Goal: Task Accomplishment & Management: Use online tool/utility

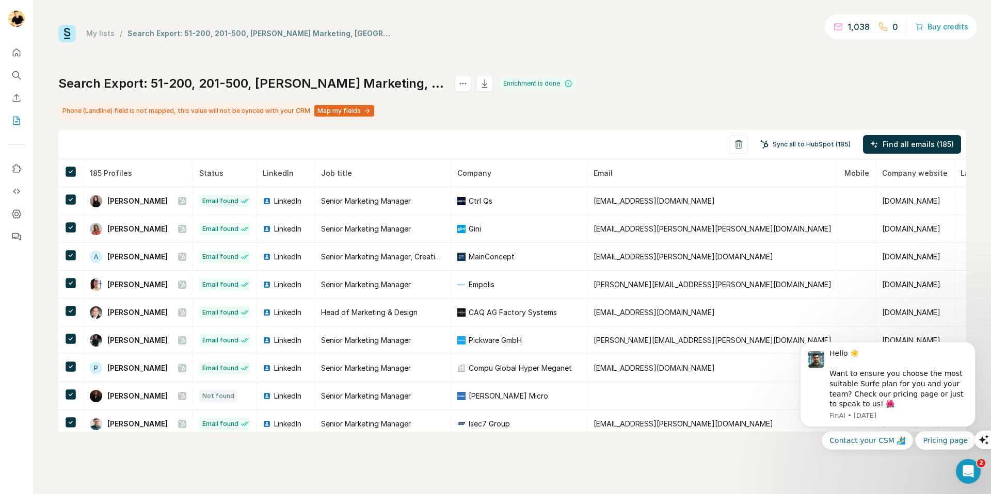
click at [786, 142] on button "Sync all to HubSpot (185)" at bounding box center [805, 144] width 105 height 15
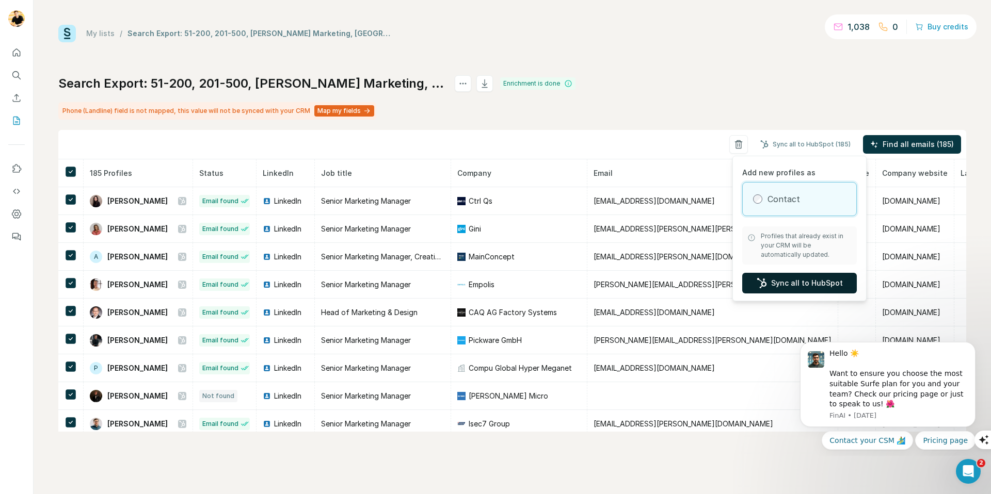
click at [786, 281] on button "Sync all to HubSpot" at bounding box center [799, 283] width 115 height 21
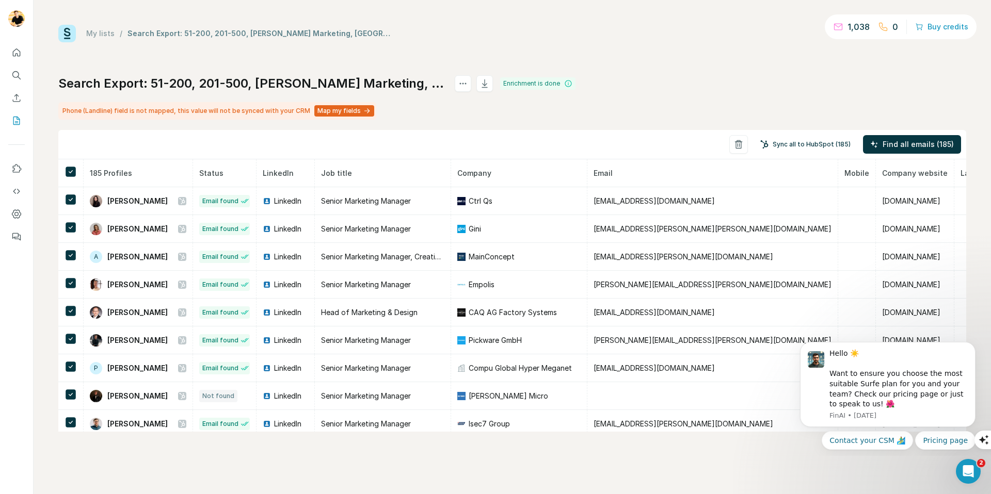
click at [803, 145] on button "Sync all to HubSpot (185)" at bounding box center [805, 144] width 105 height 15
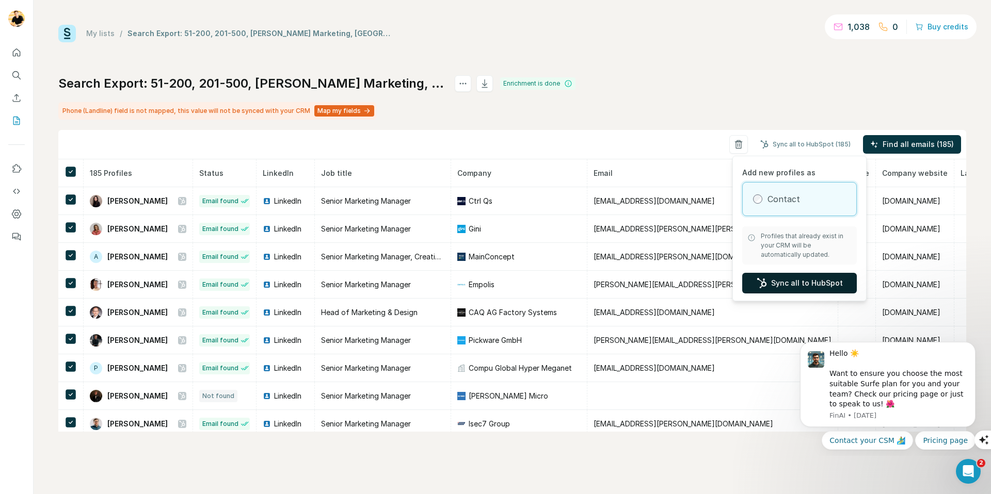
click at [796, 283] on button "Sync all to HubSpot" at bounding box center [799, 283] width 115 height 21
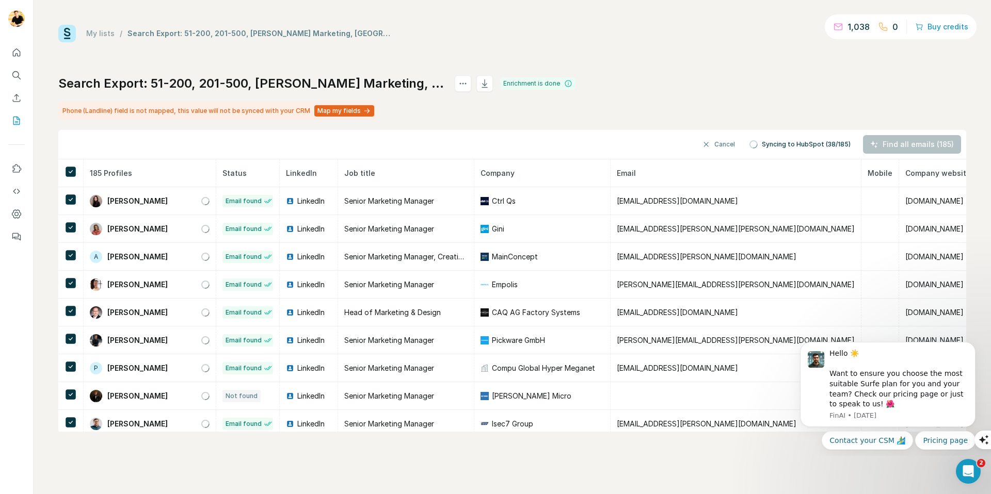
drag, startPoint x: 677, startPoint y: 78, endPoint x: 681, endPoint y: 84, distance: 7.0
click at [677, 78] on div "Search Export: 51-200, 201-500, [PERSON_NAME] Marketing, [GEOGRAPHIC_DATA], IT …" at bounding box center [512, 253] width 908 height 357
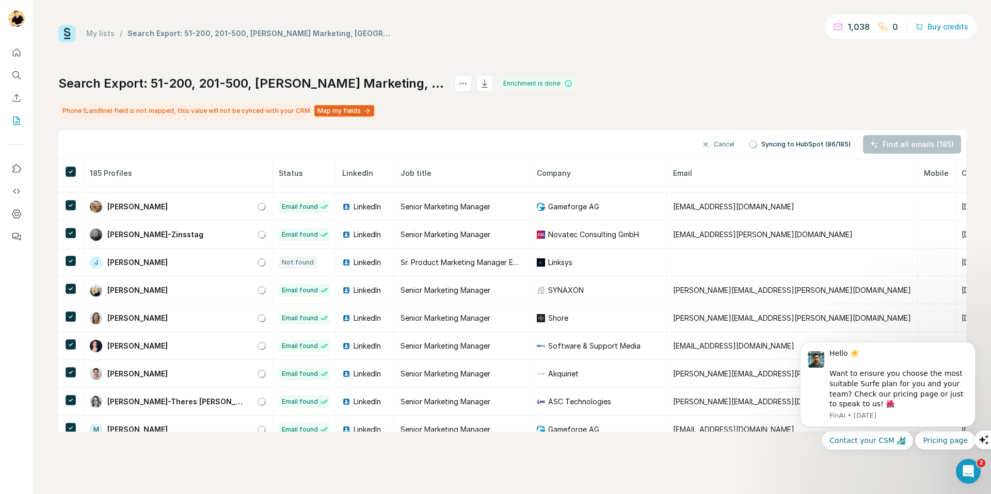
scroll to position [412, 0]
click at [20, 54] on icon "Quick start" at bounding box center [17, 52] width 8 height 8
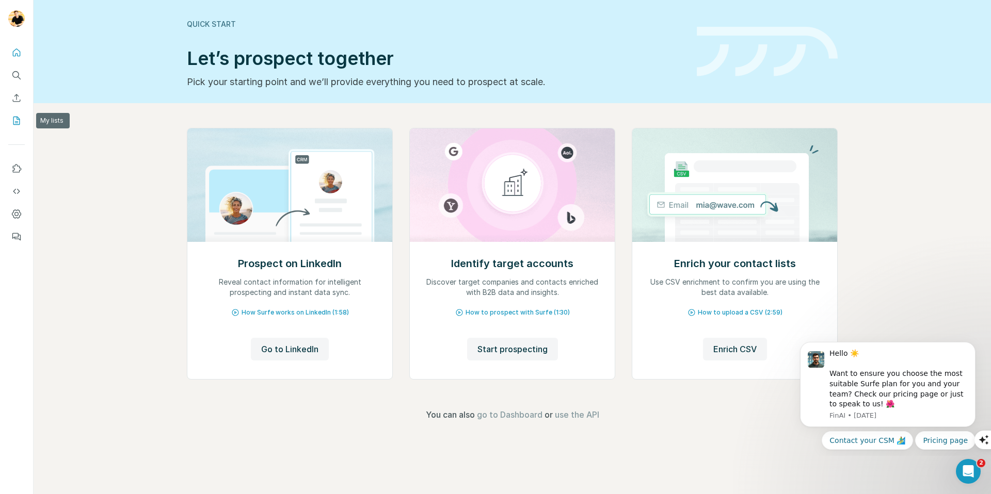
click at [17, 120] on icon "My lists" at bounding box center [16, 121] width 10 height 10
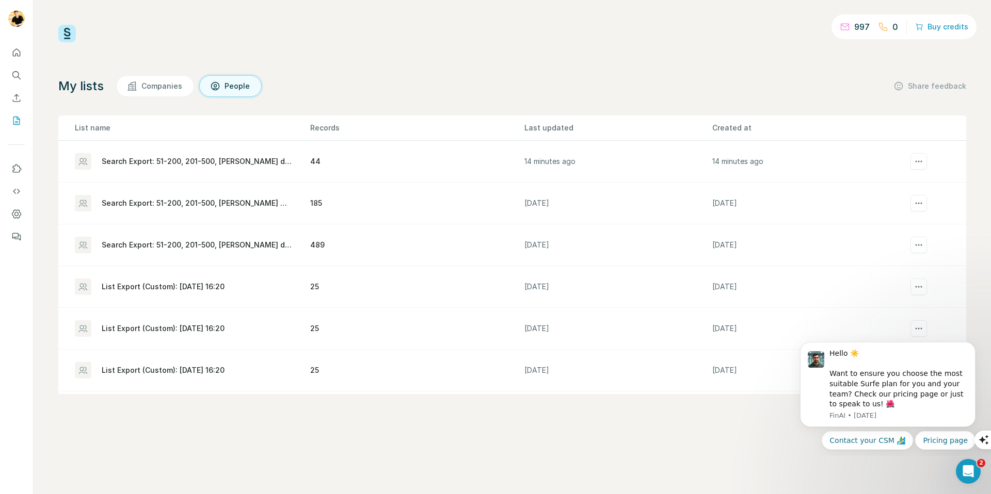
click at [67, 34] on img at bounding box center [67, 34] width 18 height 18
click at [19, 53] on icon "Quick start" at bounding box center [16, 52] width 10 height 10
